Goal: Information Seeking & Learning: Learn about a topic

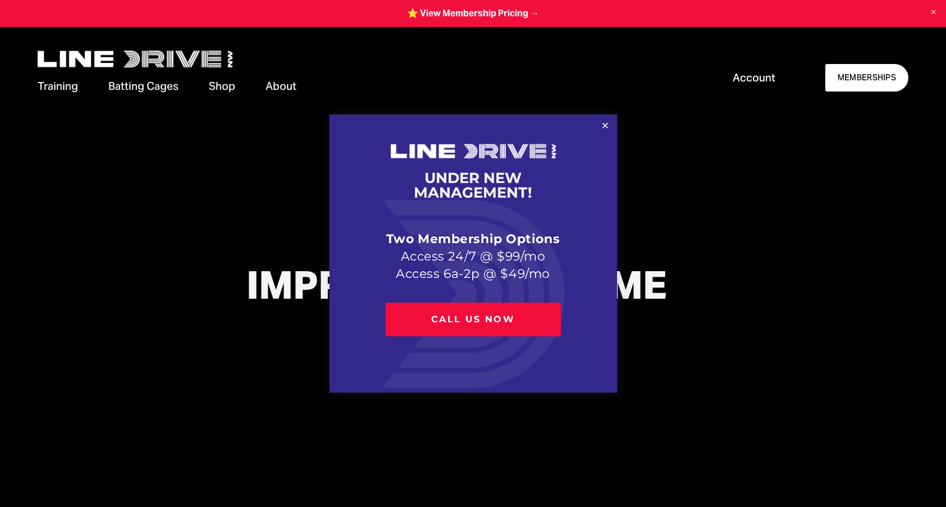
click at [854, 76] on div at bounding box center [473, 253] width 946 height 507
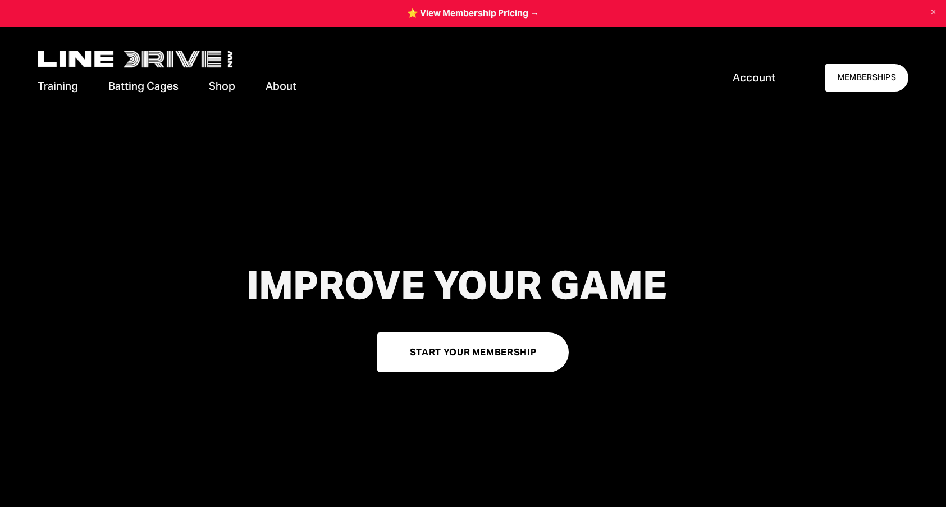
click at [854, 76] on link "MEMBERSHIPS" at bounding box center [866, 77] width 82 height 27
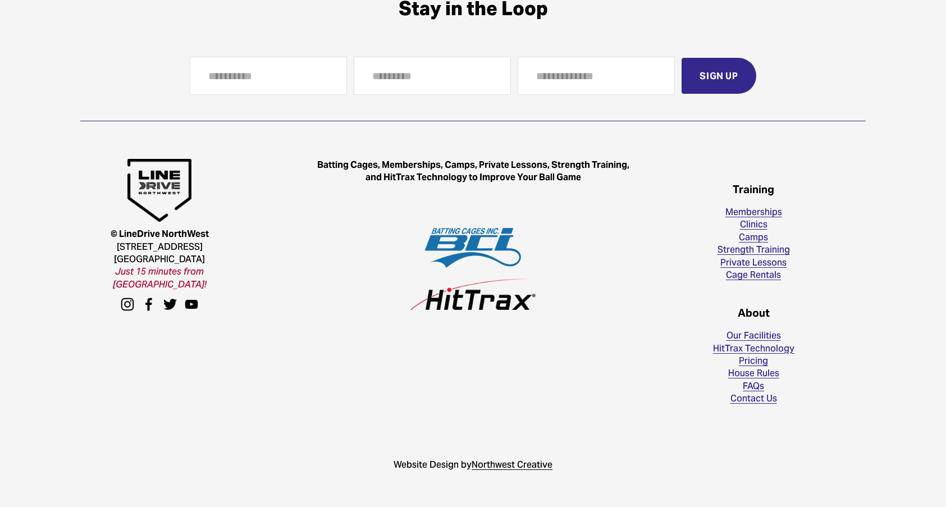
scroll to position [1865, 0]
click at [754, 383] on link "FAQs" at bounding box center [752, 386] width 21 height 12
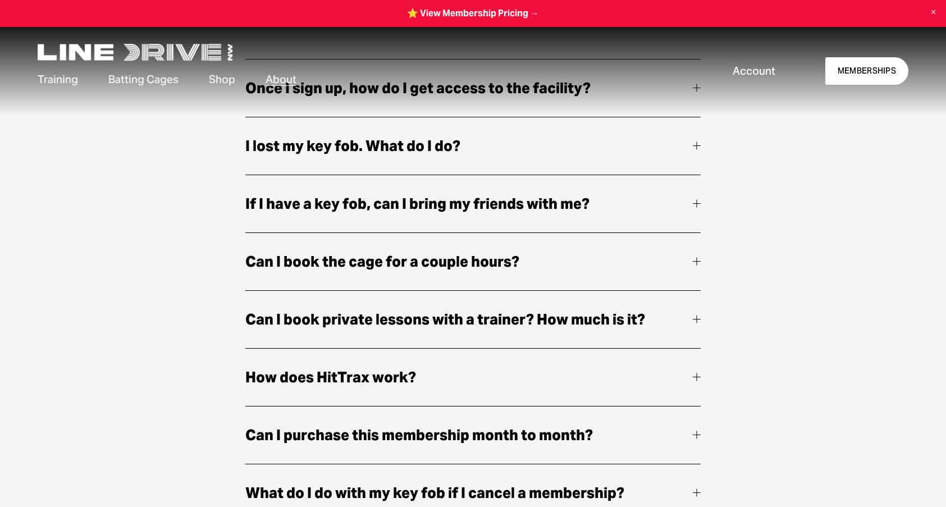
scroll to position [305, 0]
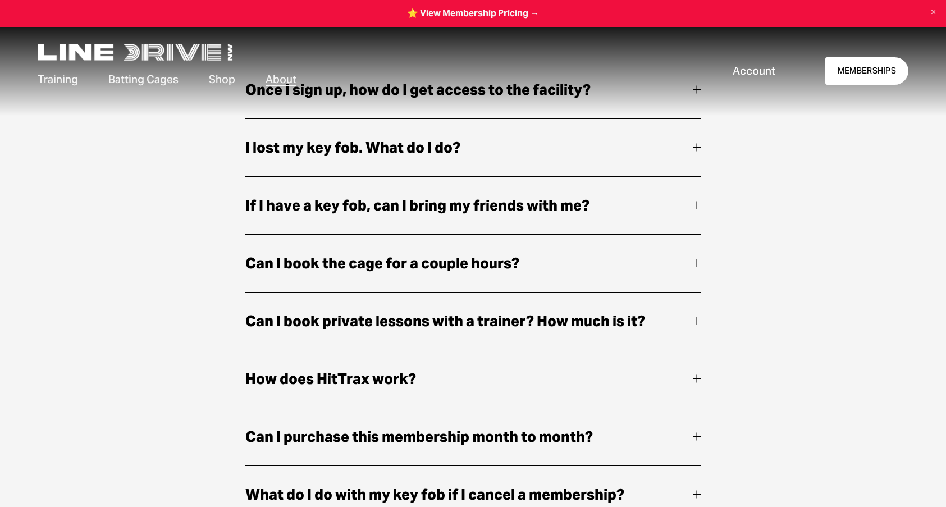
click at [630, 212] on span "If I have a key fob, can I bring my friends with me?" at bounding box center [469, 206] width 448 height 24
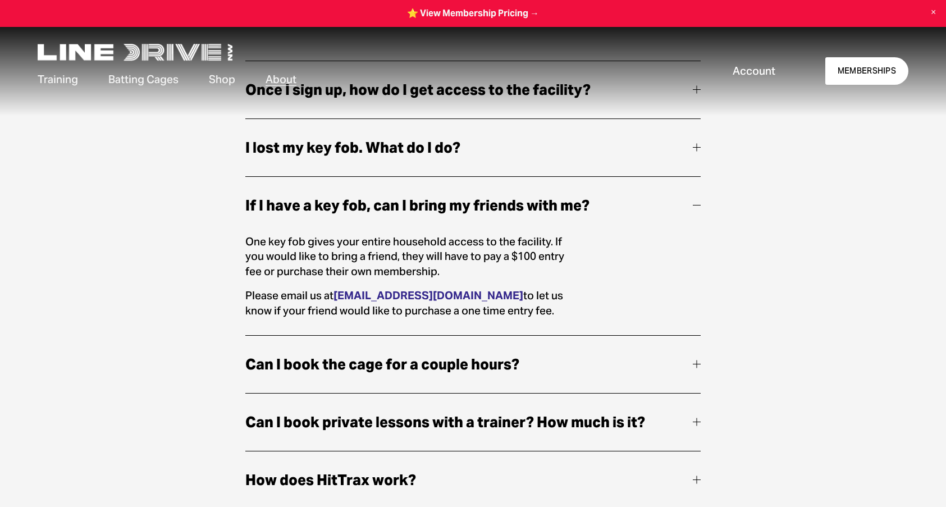
click at [630, 212] on span "If I have a key fob, can I bring my friends with me?" at bounding box center [469, 206] width 448 height 24
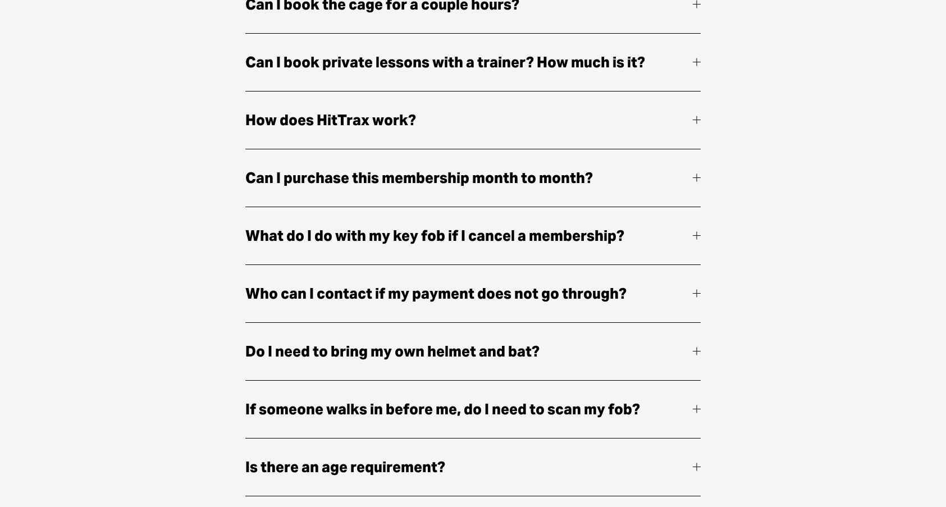
scroll to position [586, 0]
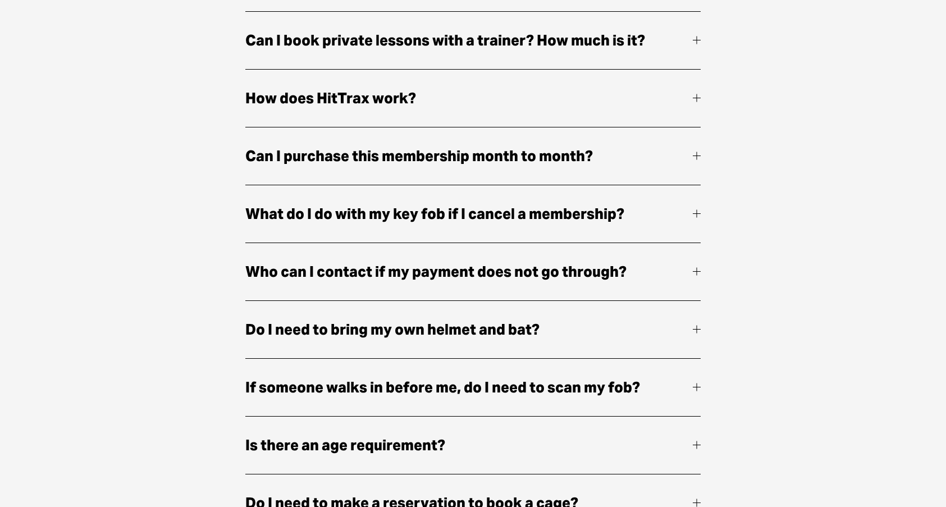
click at [620, 165] on span "Can I purchase this membership month to month?" at bounding box center [469, 156] width 448 height 24
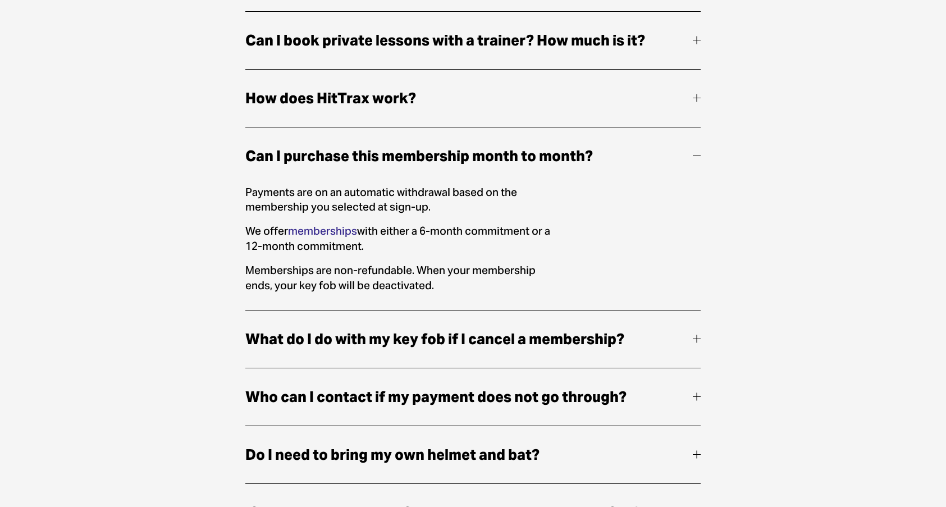
click at [619, 161] on span "Can I purchase this membership month to month?" at bounding box center [469, 156] width 448 height 24
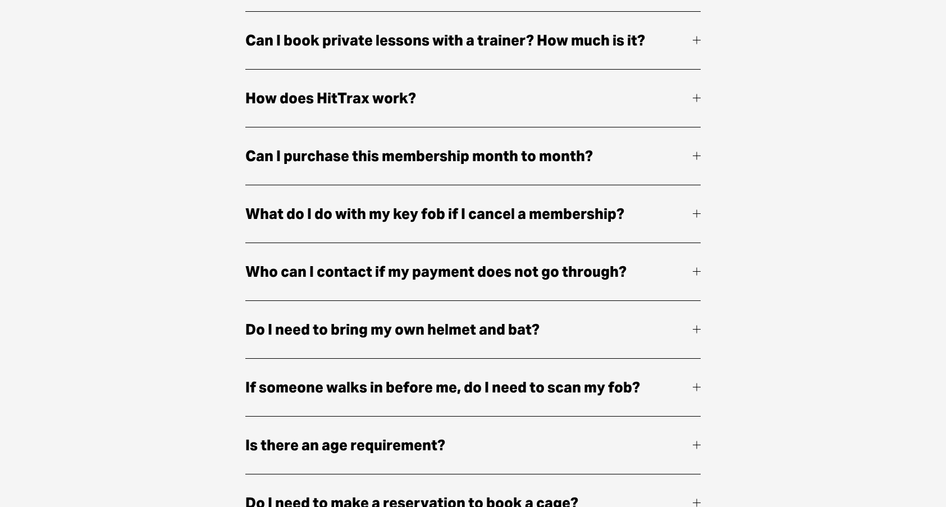
click at [613, 159] on span "Can I purchase this membership month to month?" at bounding box center [469, 156] width 448 height 24
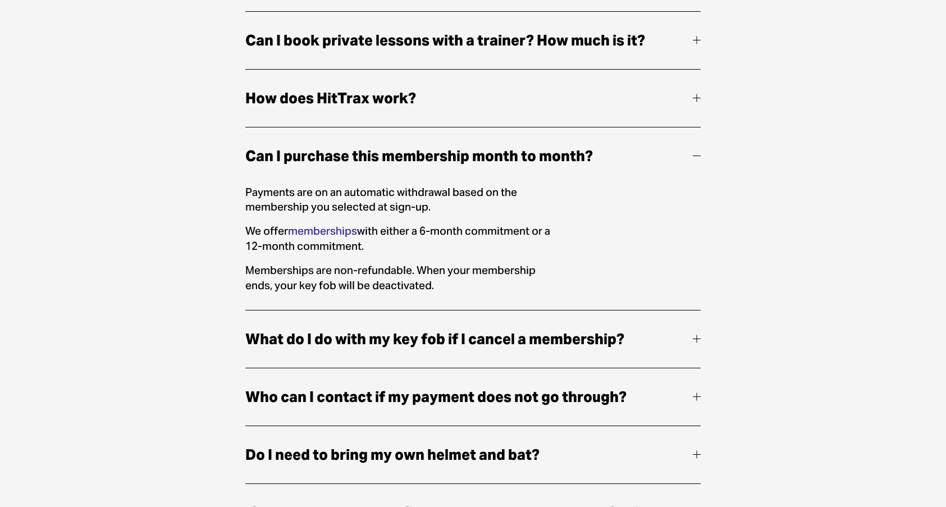
click at [613, 159] on span "Can I purchase this membership month to month?" at bounding box center [469, 156] width 448 height 24
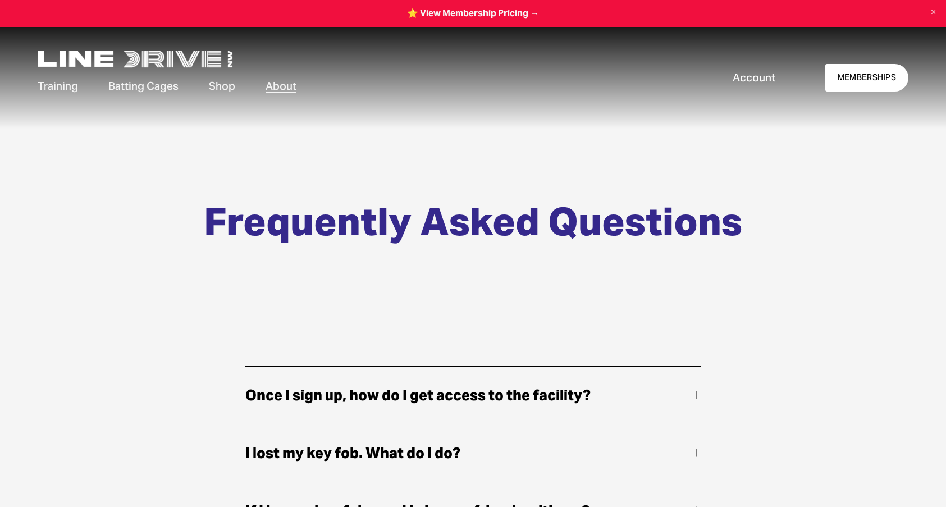
scroll to position [0, 0]
click at [475, 7] on link at bounding box center [473, 13] width 946 height 27
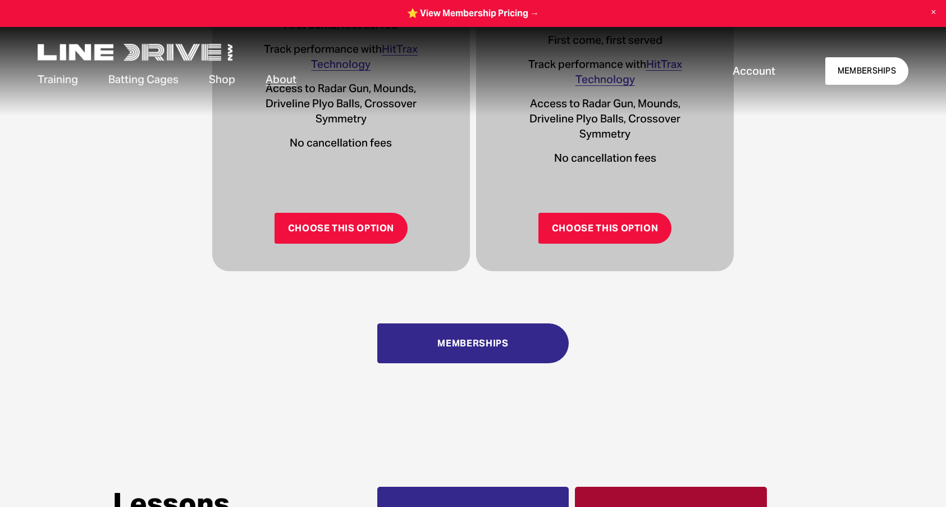
scroll to position [749, 0]
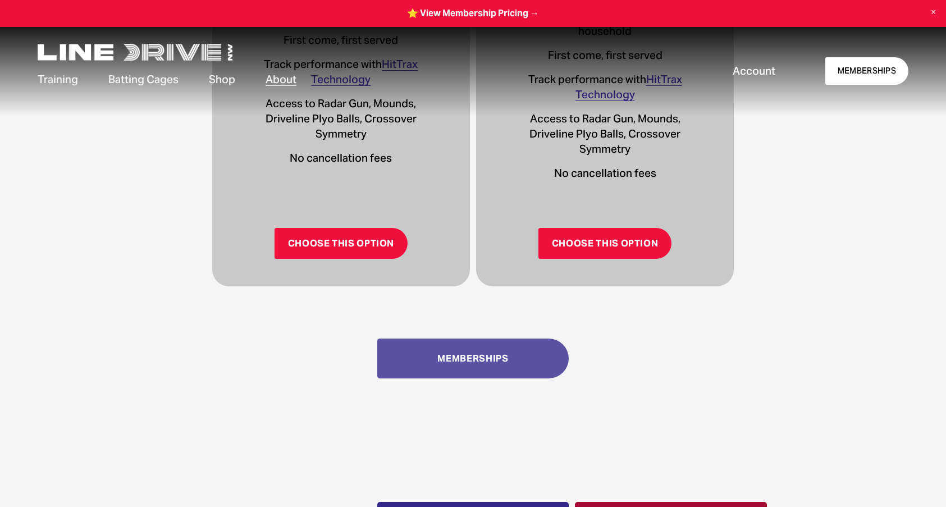
click at [478, 349] on link "Memberships" at bounding box center [473, 358] width 192 height 40
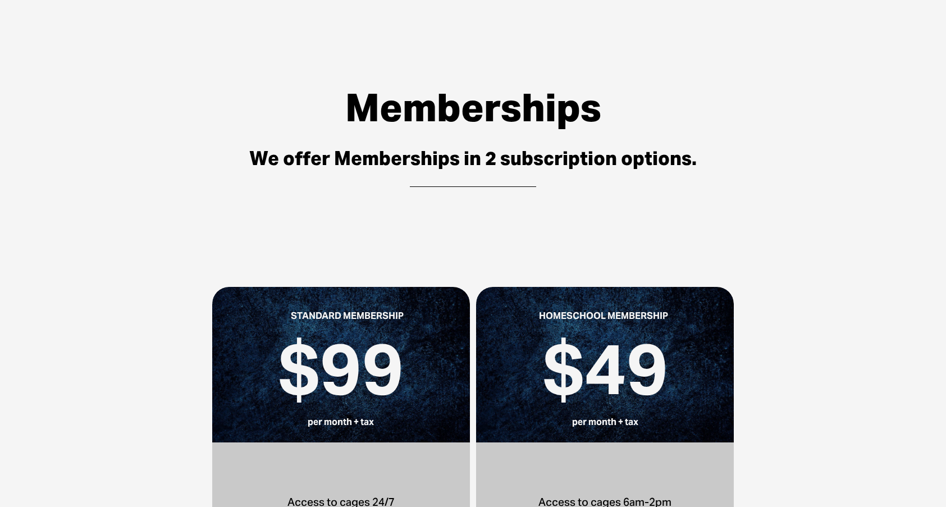
scroll to position [62, 0]
